Goal: Find specific page/section: Find specific page/section

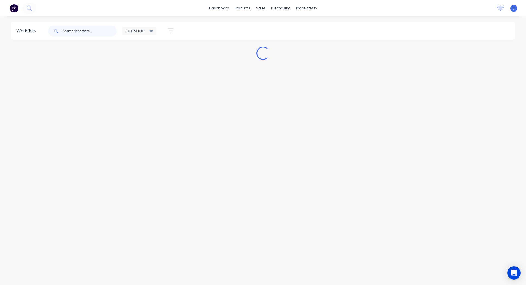
click at [79, 29] on input "text" at bounding box center [89, 30] width 54 height 11
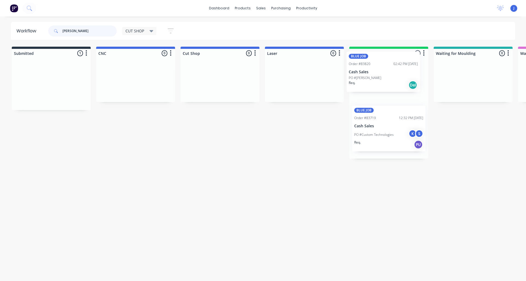
drag, startPoint x: 40, startPoint y: 94, endPoint x: 379, endPoint y: 80, distance: 339.3
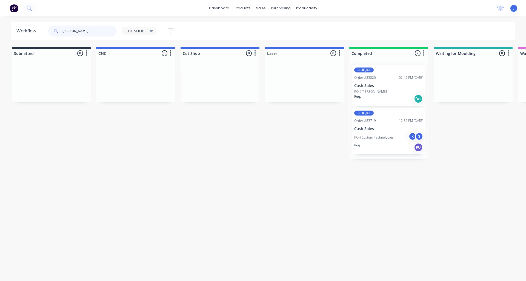
drag, startPoint x: 76, startPoint y: 32, endPoint x: 6, endPoint y: 38, distance: 70.9
click at [6, 38] on div "Workflow [PERSON_NAME] CUT SHOP Save new view None edit CUT SHOP (Default) edit…" at bounding box center [263, 31] width 526 height 18
type input ","
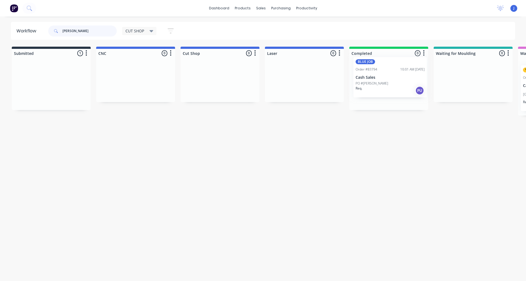
drag, startPoint x: 50, startPoint y: 96, endPoint x: 393, endPoint y: 88, distance: 342.9
drag, startPoint x: 85, startPoint y: 30, endPoint x: 0, endPoint y: 42, distance: 85.5
click at [0, 42] on div "Workflow [PERSON_NAME] CUT SHOP Save new view None edit CUT SHOP (Default) edit…" at bounding box center [263, 146] width 526 height 248
drag, startPoint x: 54, startPoint y: 95, endPoint x: 384, endPoint y: 84, distance: 330.6
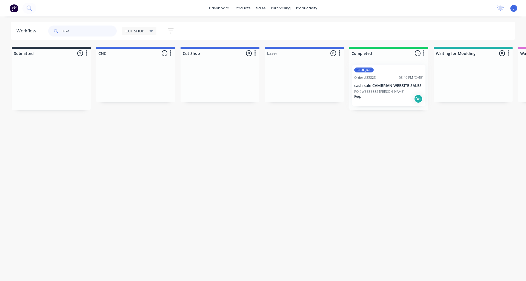
type input "luka"
click at [384, 84] on div at bounding box center [388, 85] width 79 height 49
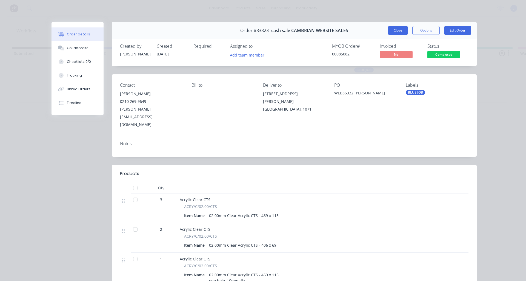
click at [398, 33] on button "Close" at bounding box center [398, 30] width 20 height 9
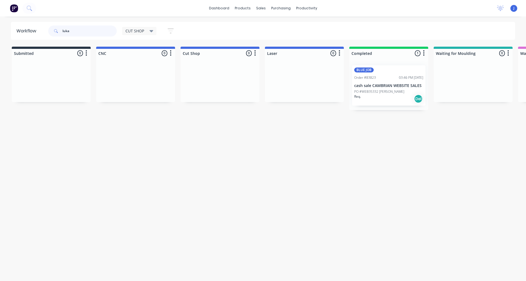
drag, startPoint x: 52, startPoint y: 30, endPoint x: 50, endPoint y: 36, distance: 6.1
click at [47, 30] on header "Workflow luka CUT SHOP Save new view None edit CUT SHOP (Default) edit DISPATCH…" at bounding box center [263, 31] width 504 height 18
